Goal: Task Accomplishment & Management: Use online tool/utility

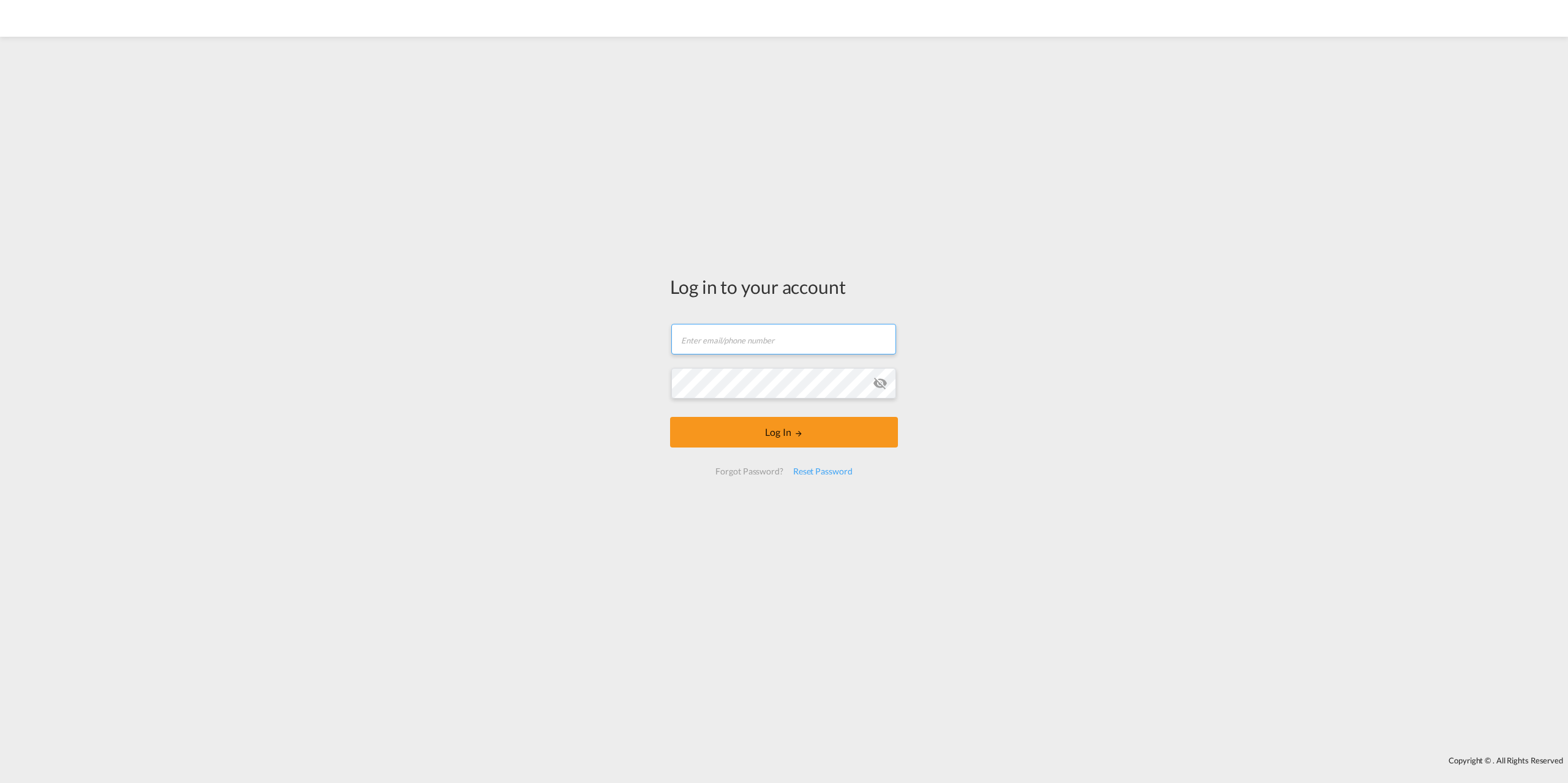
click at [770, 343] on input "text" at bounding box center [784, 339] width 225 height 30
type input "[EMAIL_ADDRESS][DOMAIN_NAME]"
click at [769, 436] on button "Log In" at bounding box center [784, 432] width 228 height 30
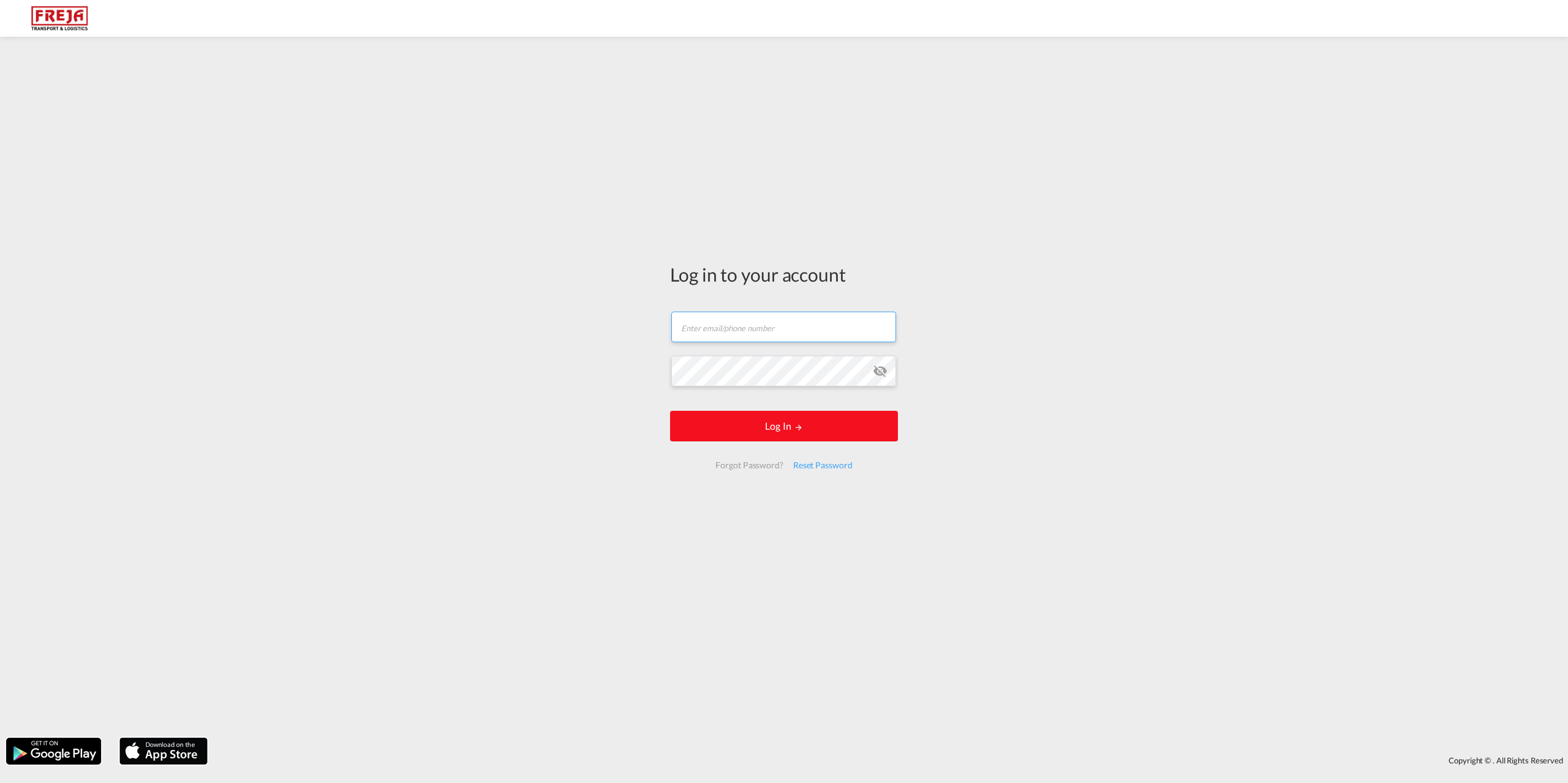
type input "[EMAIL_ADDRESS][DOMAIN_NAME]"
click at [793, 428] on button "Log In" at bounding box center [784, 426] width 228 height 30
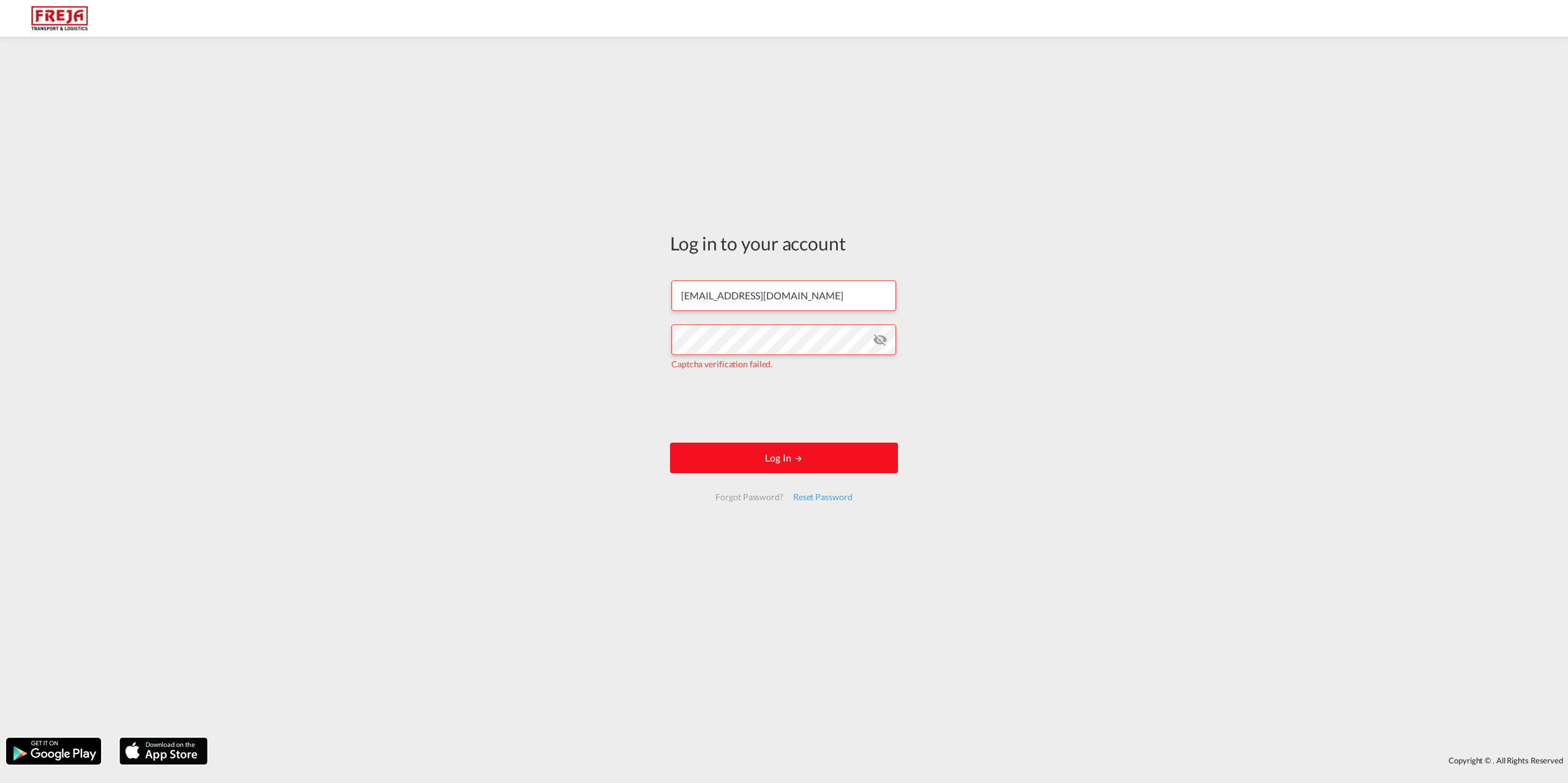
click at [798, 457] on md-icon "LOGIN" at bounding box center [798, 458] width 9 height 9
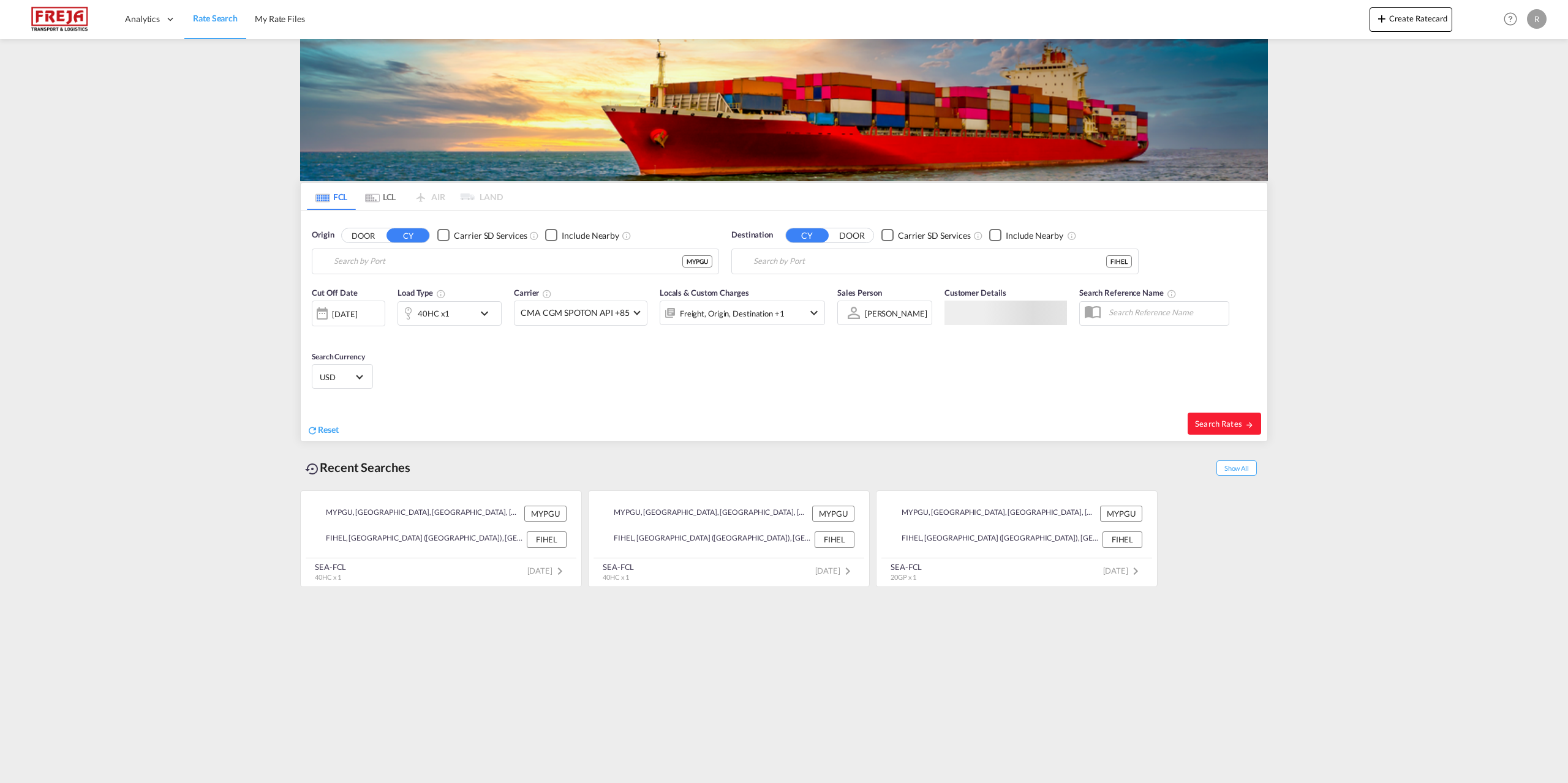
type input "Pasir Gudang, Johor, MYPGU"
type input "Helsinki (Helsingfors), FIHEL"
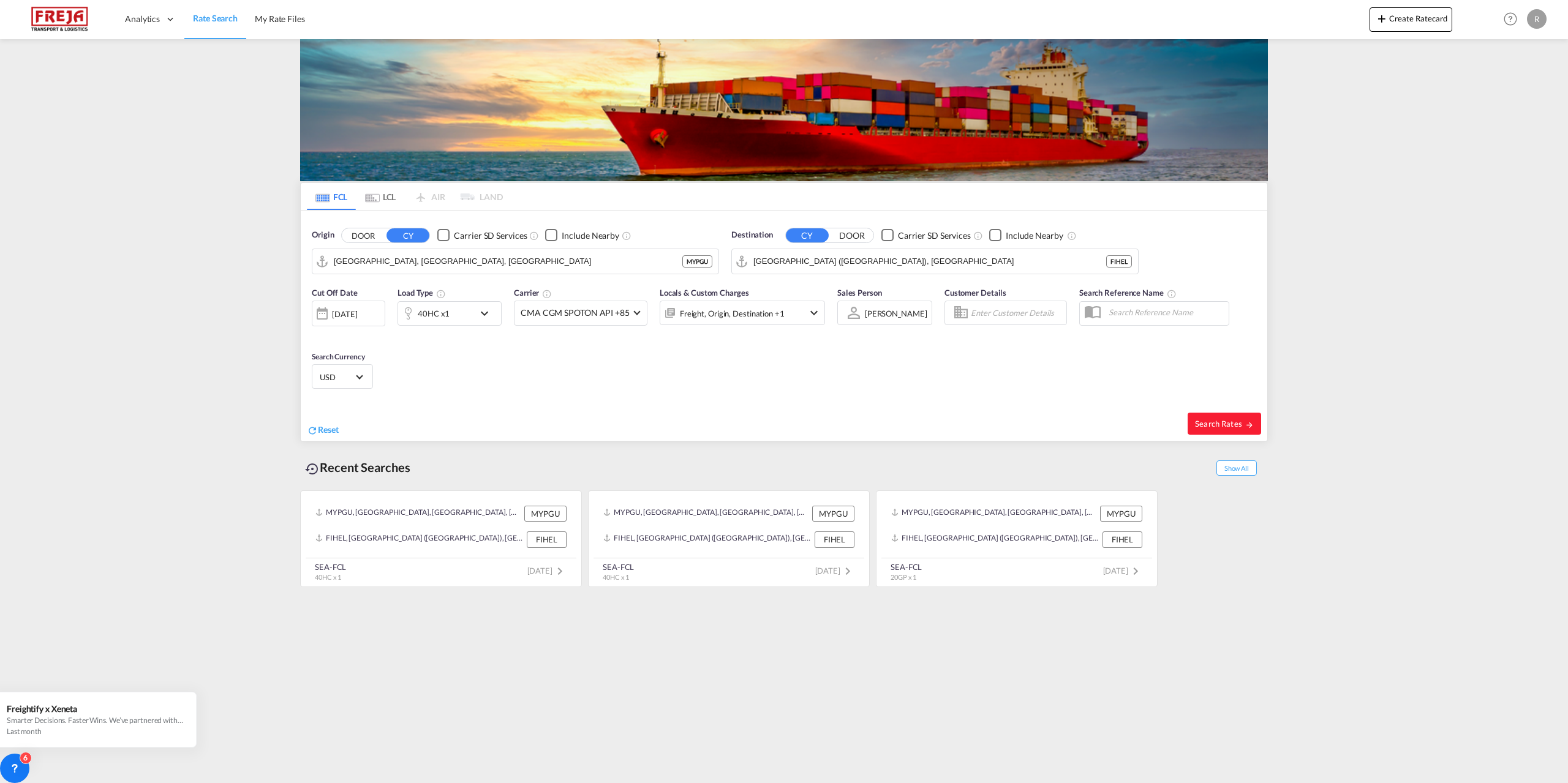
click at [1473, 428] on md-content "Analytics Reports Dashboard Rate Search My Rate Files Create Ratecard Help Reso…" at bounding box center [784, 392] width 1568 height 783
